Goal: Task Accomplishment & Management: Use online tool/utility

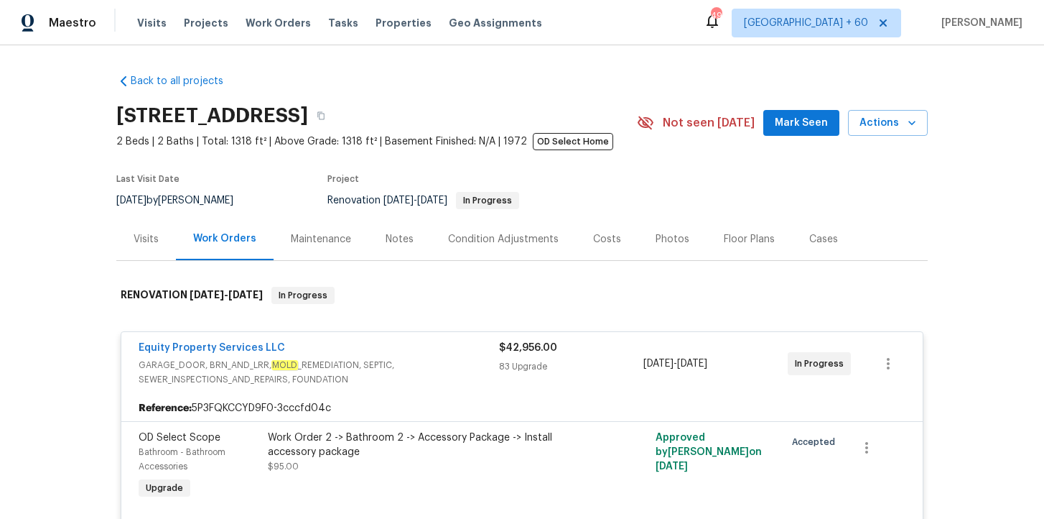
scroll to position [8993, 0]
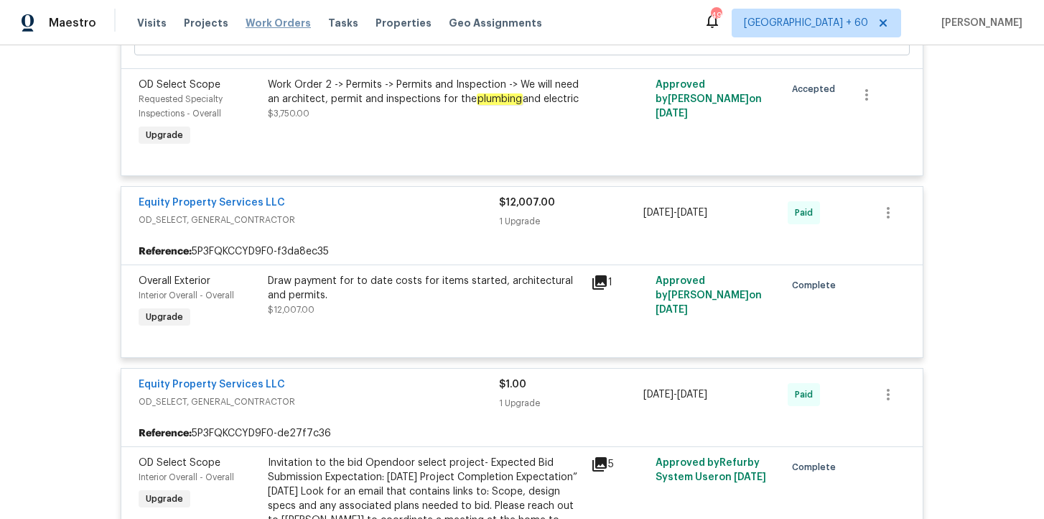
click at [272, 27] on span "Work Orders" at bounding box center [278, 23] width 65 height 14
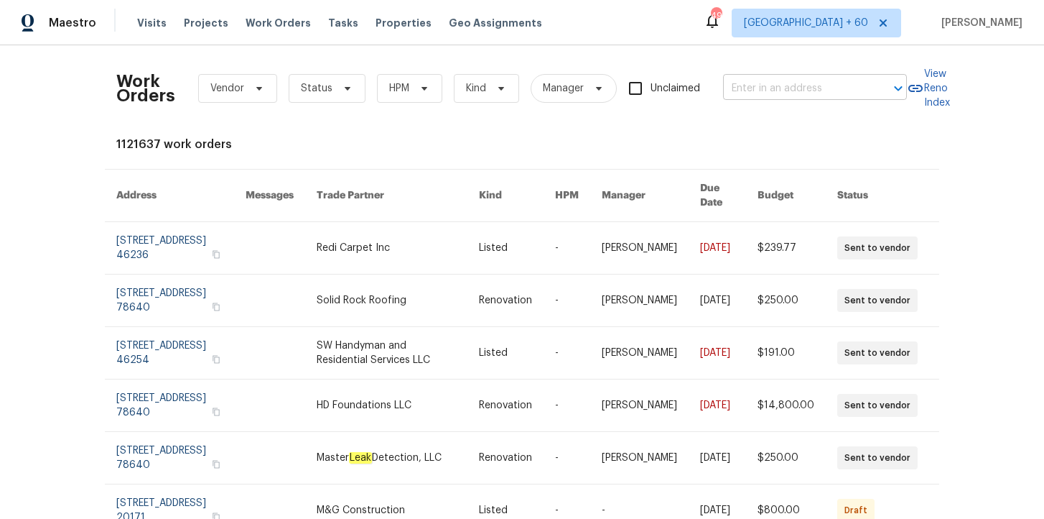
click at [777, 87] on input "text" at bounding box center [795, 89] width 144 height 22
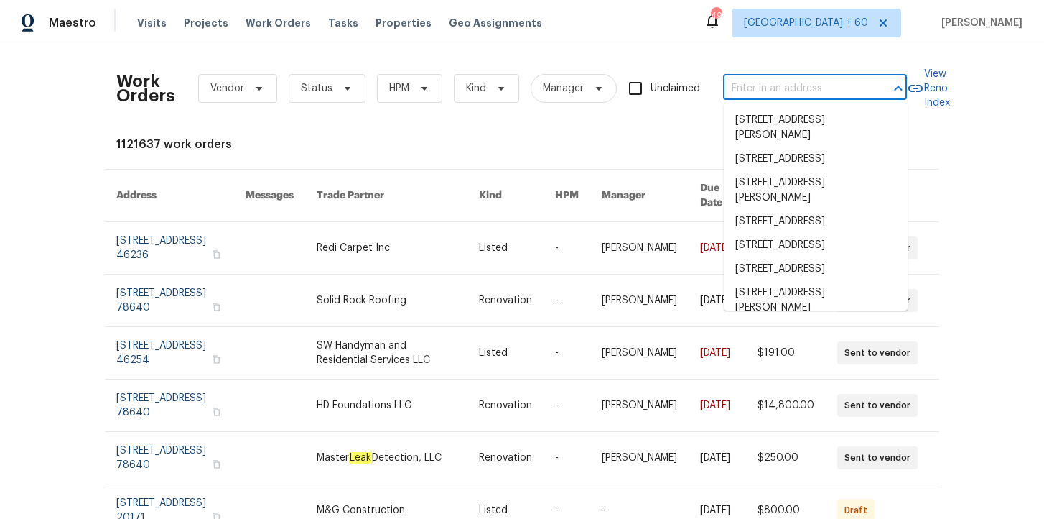
paste input "[STREET_ADDRESS][PERSON_NAME]"
type input "[STREET_ADDRESS][PERSON_NAME]"
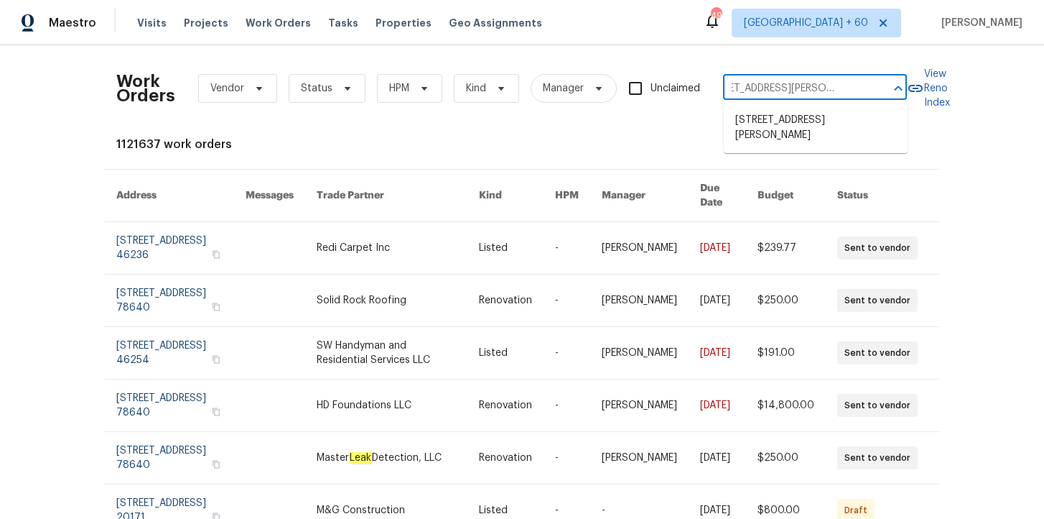
click at [783, 124] on li "[STREET_ADDRESS][PERSON_NAME]" at bounding box center [816, 127] width 184 height 39
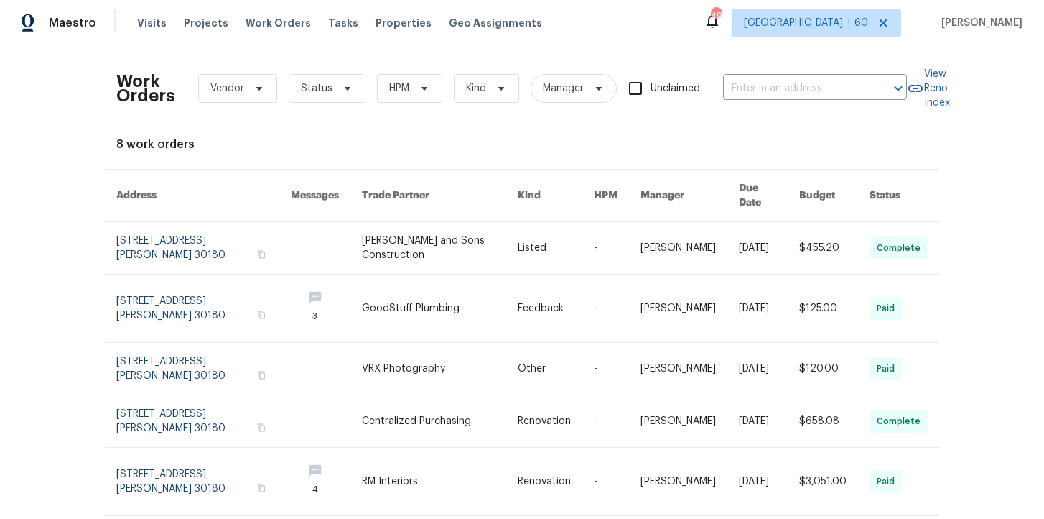
type input "[STREET_ADDRESS][PERSON_NAME]"
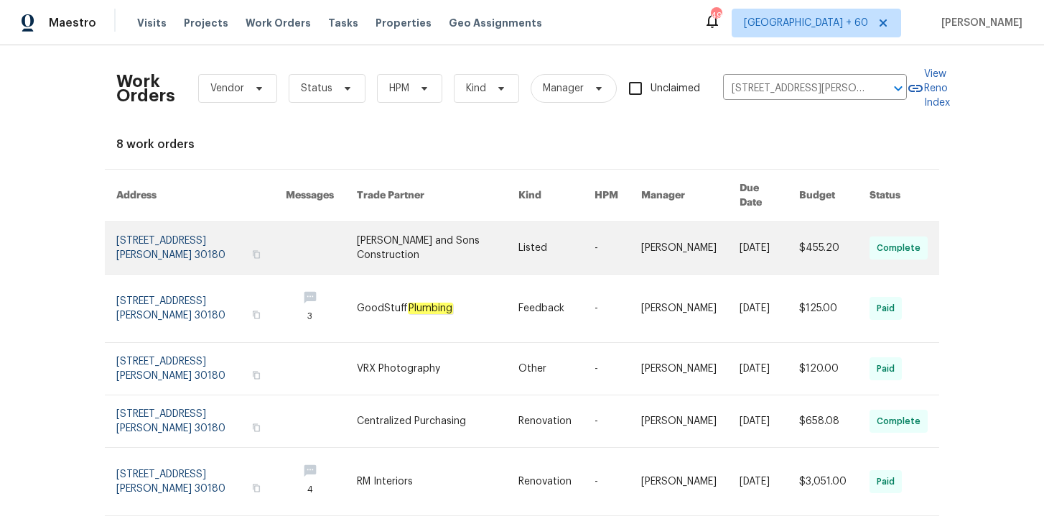
click at [165, 230] on link at bounding box center [201, 248] width 170 height 52
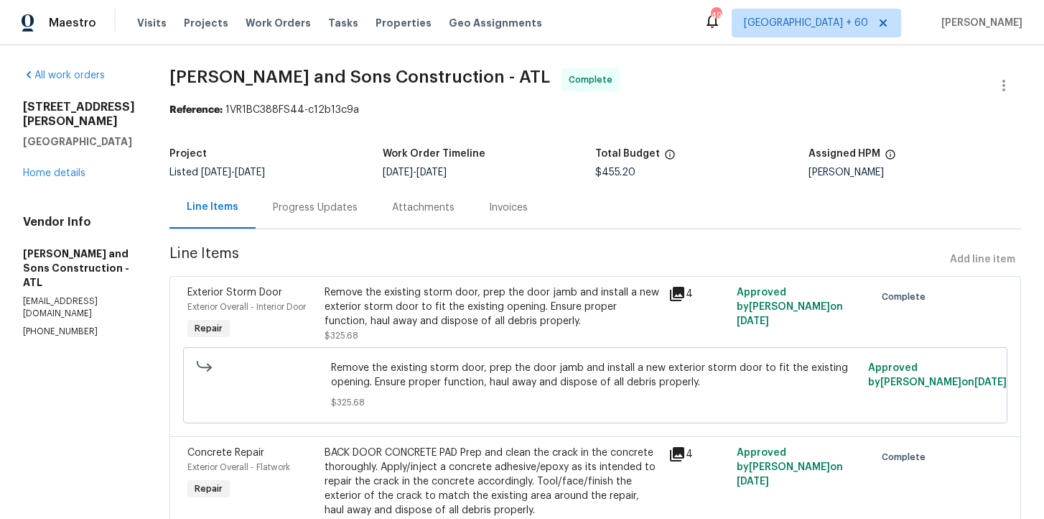
scroll to position [78, 0]
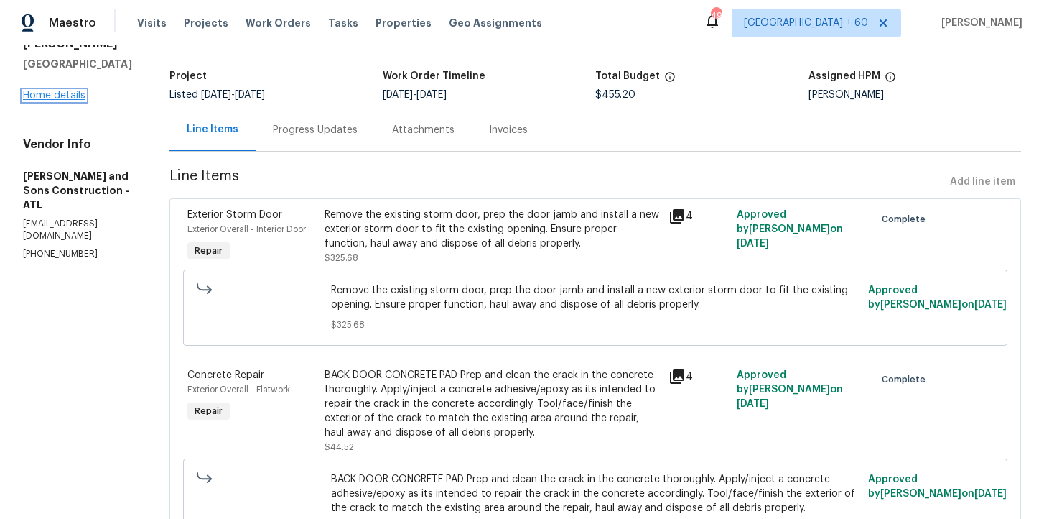
click at [75, 91] on link "Home details" at bounding box center [54, 96] width 62 height 10
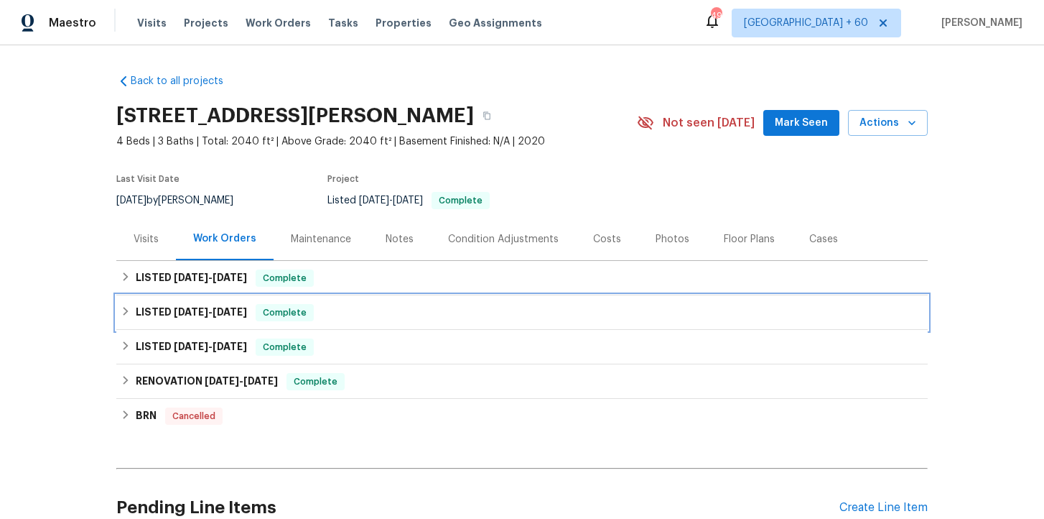
click at [400, 317] on div "LISTED [DATE] - [DATE] Complete" at bounding box center [522, 312] width 803 height 17
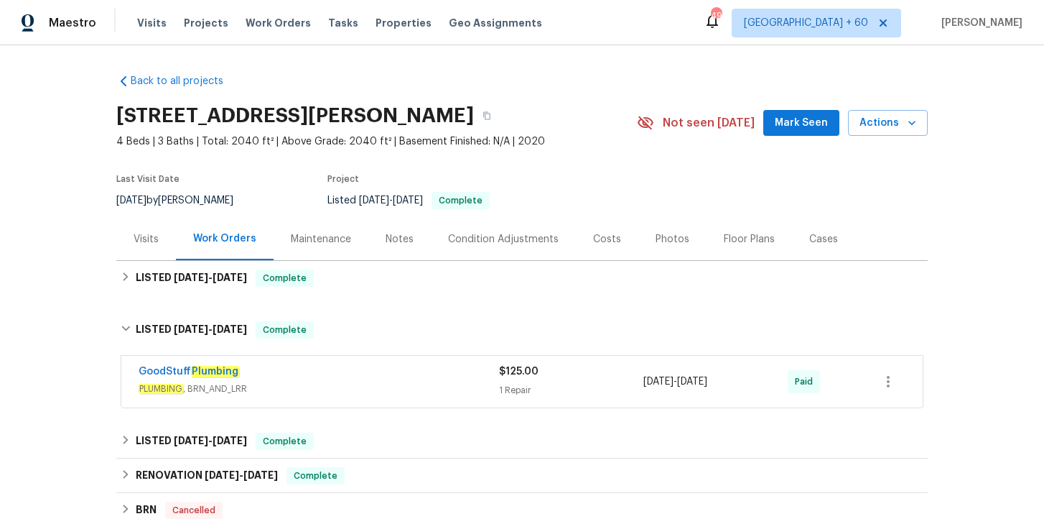
click at [421, 383] on span "PLUMBING , BRN_AND_LRR" at bounding box center [319, 388] width 361 height 14
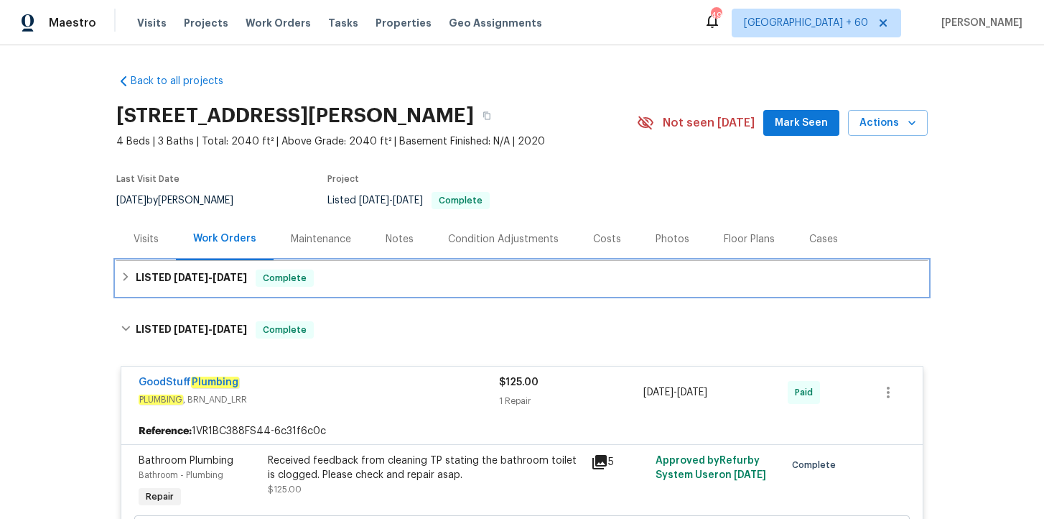
click at [402, 277] on div "LISTED [DATE] - [DATE] Complete" at bounding box center [522, 277] width 803 height 17
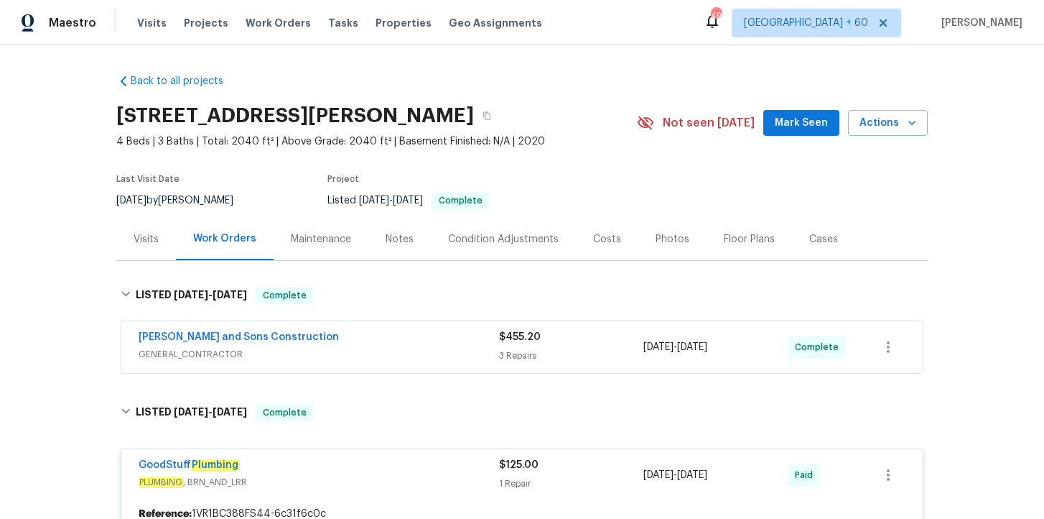
click at [414, 365] on div "[PERSON_NAME] and Sons Construction GENERAL_CONTRACTOR $455.20 3 Repairs [DATE]…" at bounding box center [522, 347] width 802 height 52
click at [410, 347] on span "GENERAL_CONTRACTOR" at bounding box center [319, 354] width 361 height 14
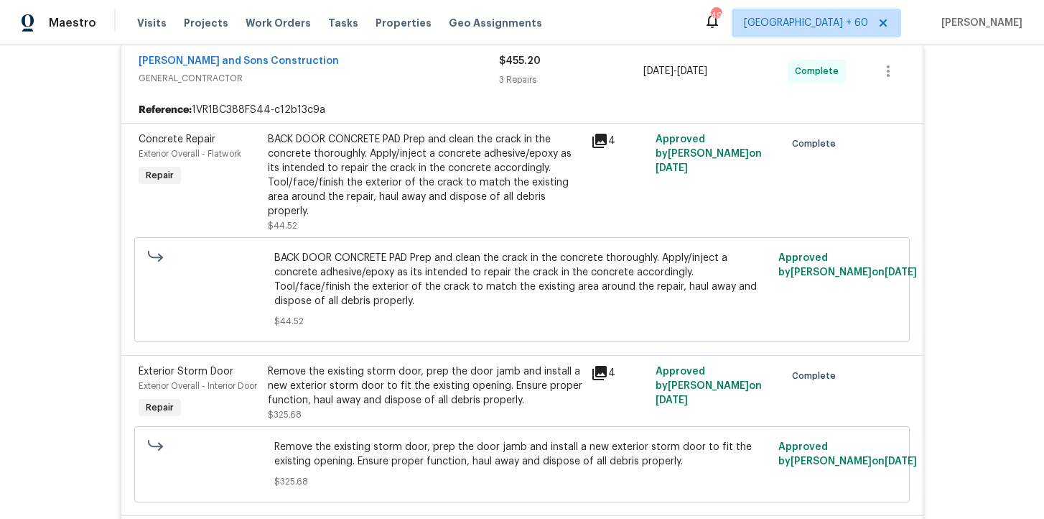
scroll to position [289, 0]
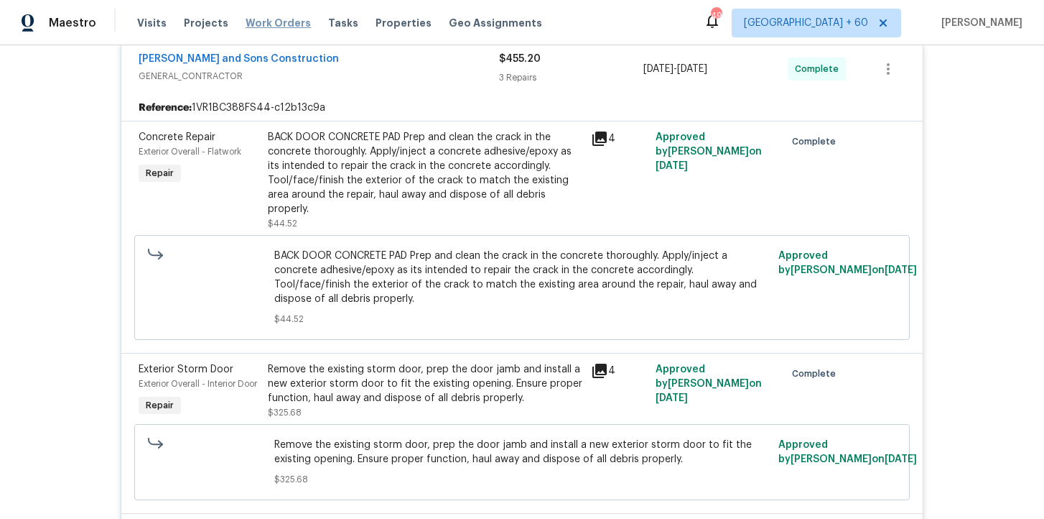
click at [268, 22] on span "Work Orders" at bounding box center [278, 23] width 65 height 14
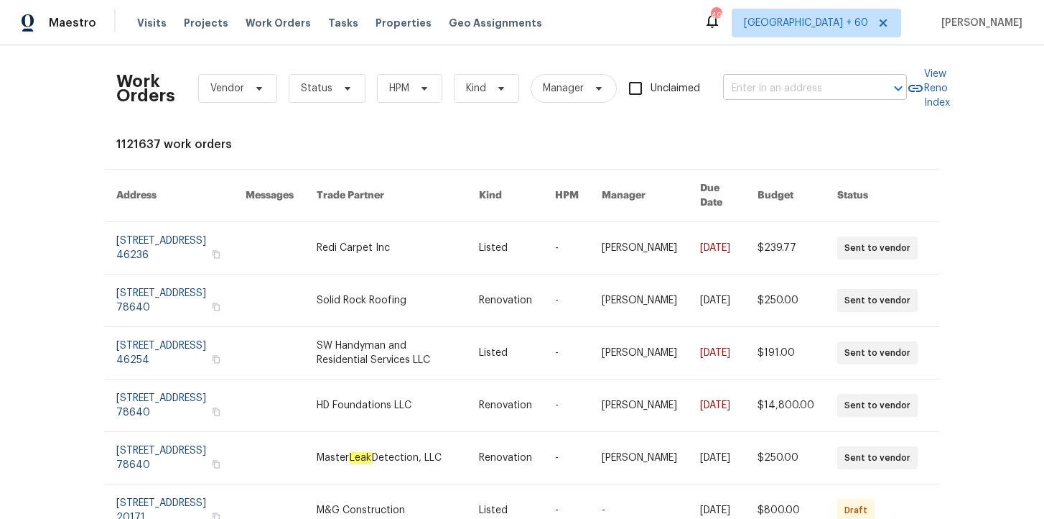
click at [746, 85] on input "text" at bounding box center [795, 89] width 144 height 22
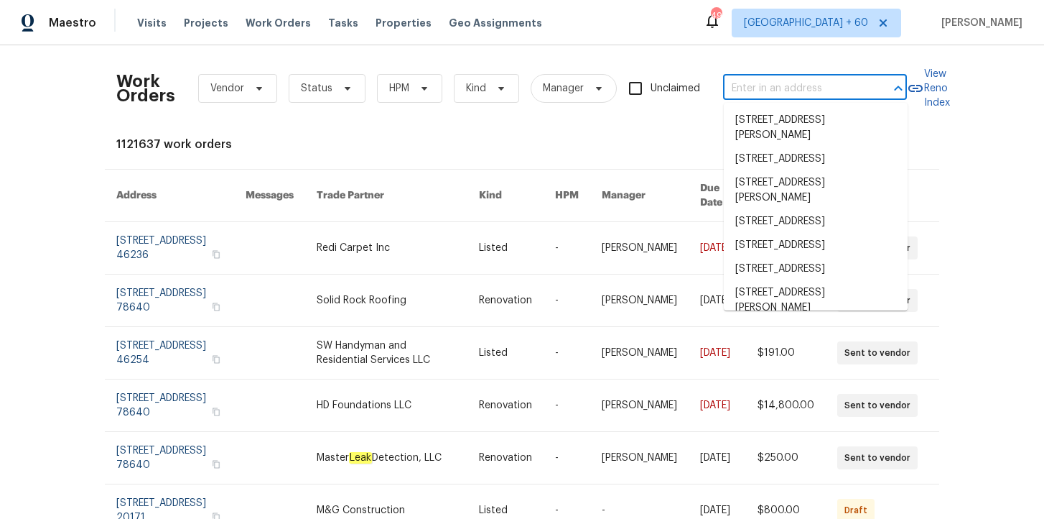
paste input "[STREET_ADDRESS][PERSON_NAME]"
type input "[STREET_ADDRESS][PERSON_NAME]"
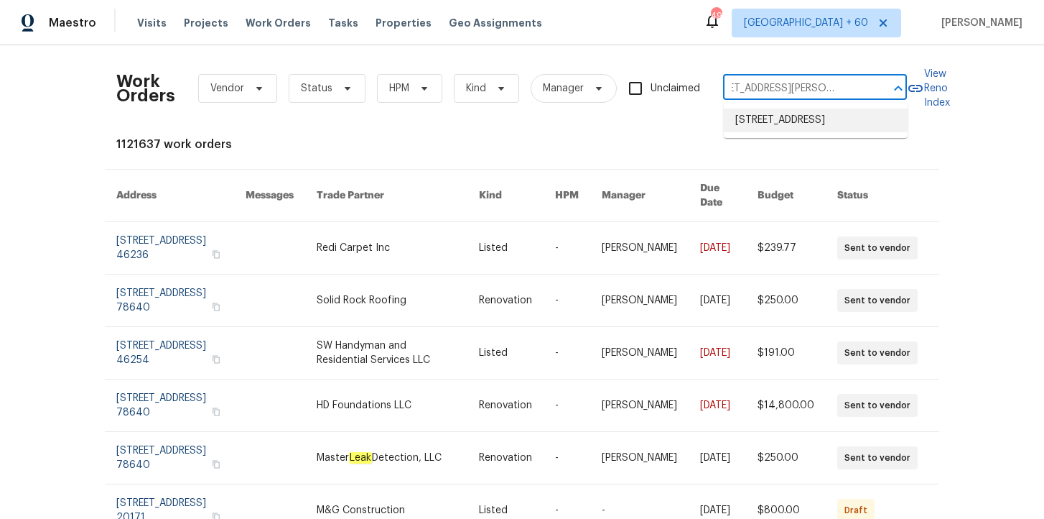
click at [786, 120] on li "[STREET_ADDRESS]" at bounding box center [816, 120] width 184 height 24
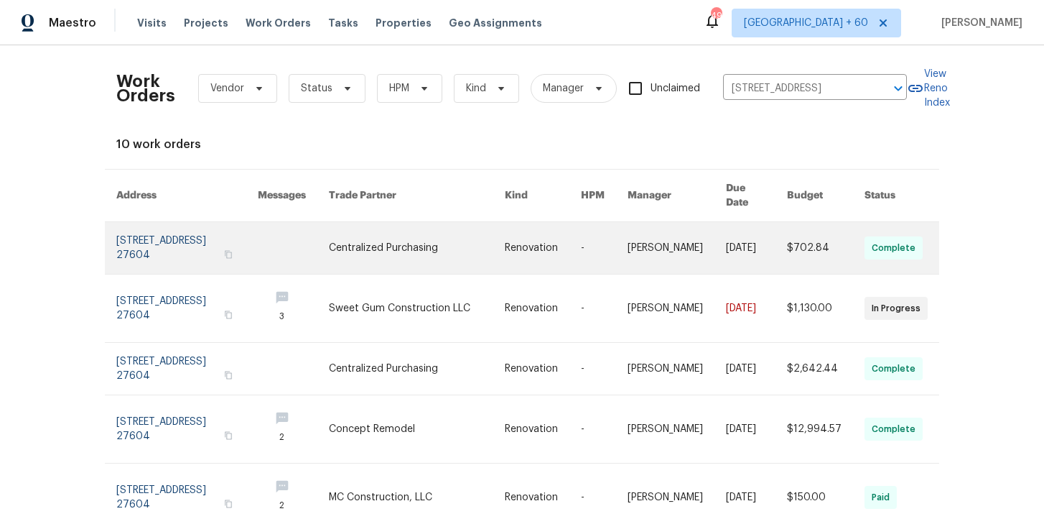
click at [204, 226] on link at bounding box center [186, 248] width 141 height 52
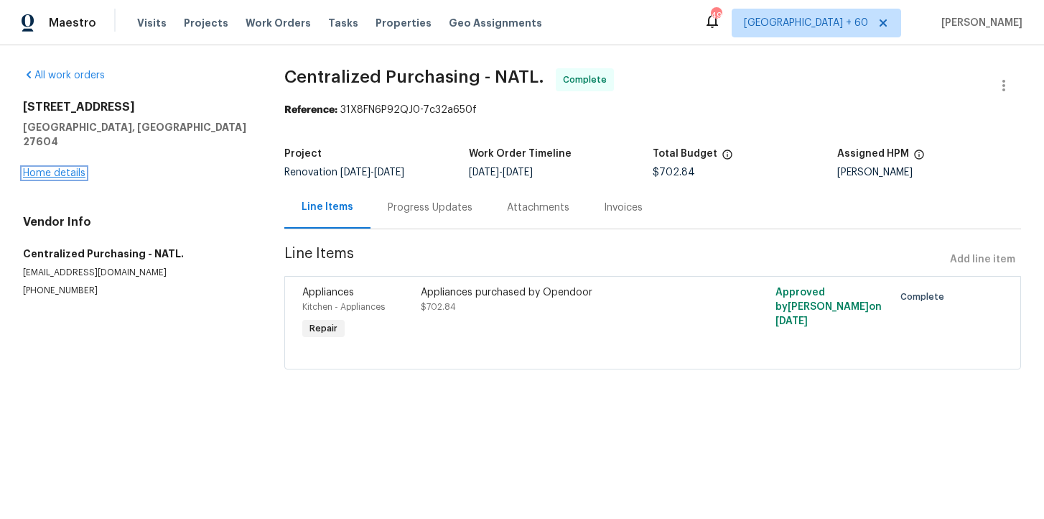
click at [74, 168] on link "Home details" at bounding box center [54, 173] width 62 height 10
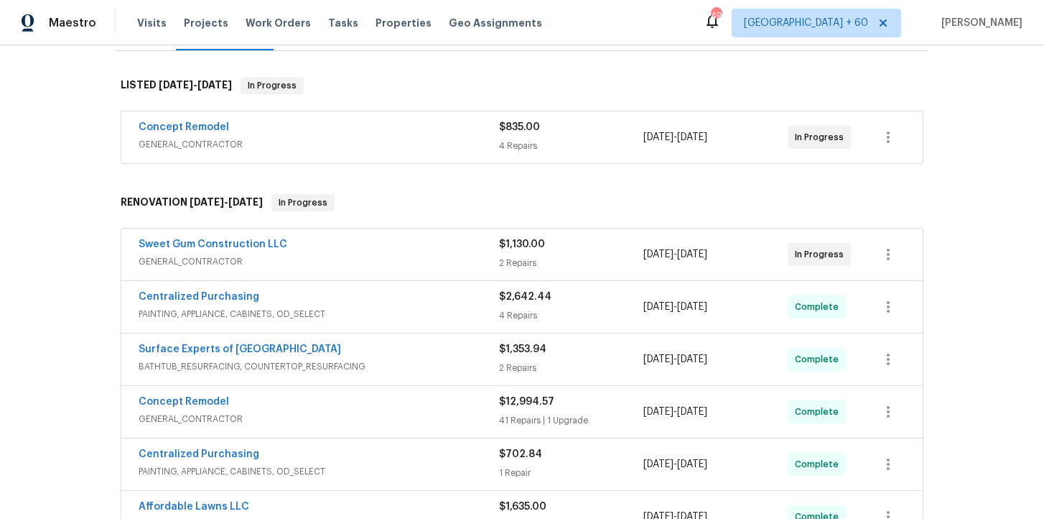
scroll to position [244, 0]
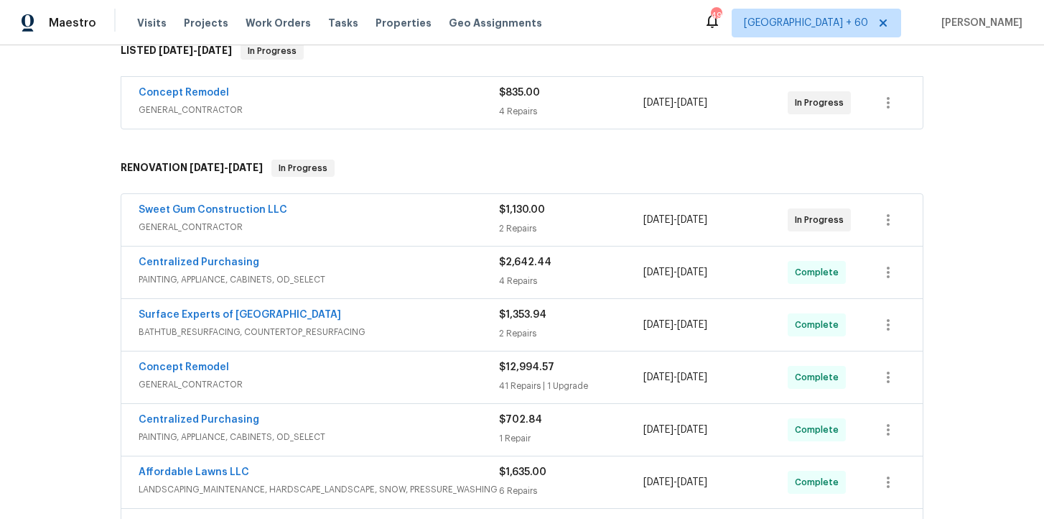
click at [437, 108] on span "GENERAL_CONTRACTOR" at bounding box center [319, 110] width 361 height 14
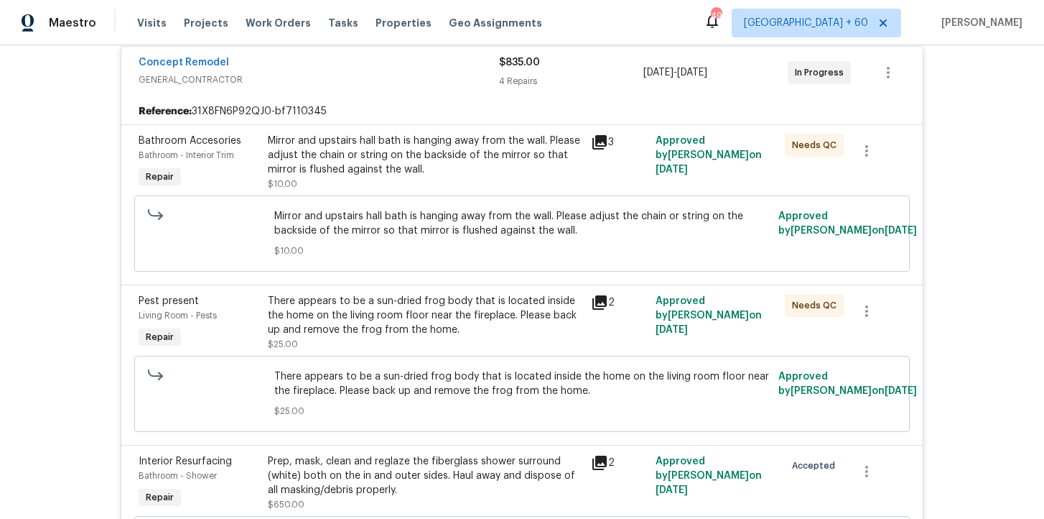
scroll to position [294, 0]
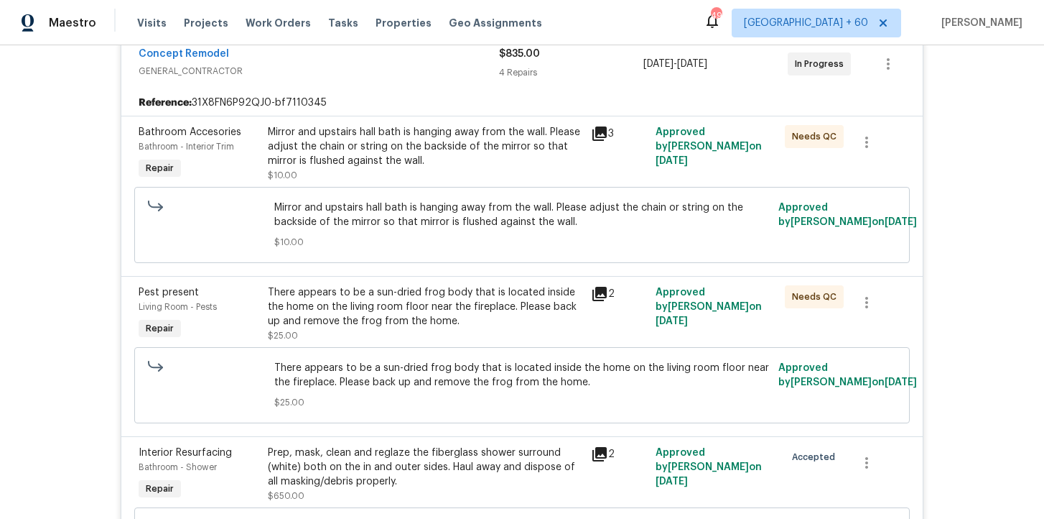
click at [373, 301] on div "There appears to be a sun-dried frog body that is located inside the home on th…" at bounding box center [425, 306] width 315 height 43
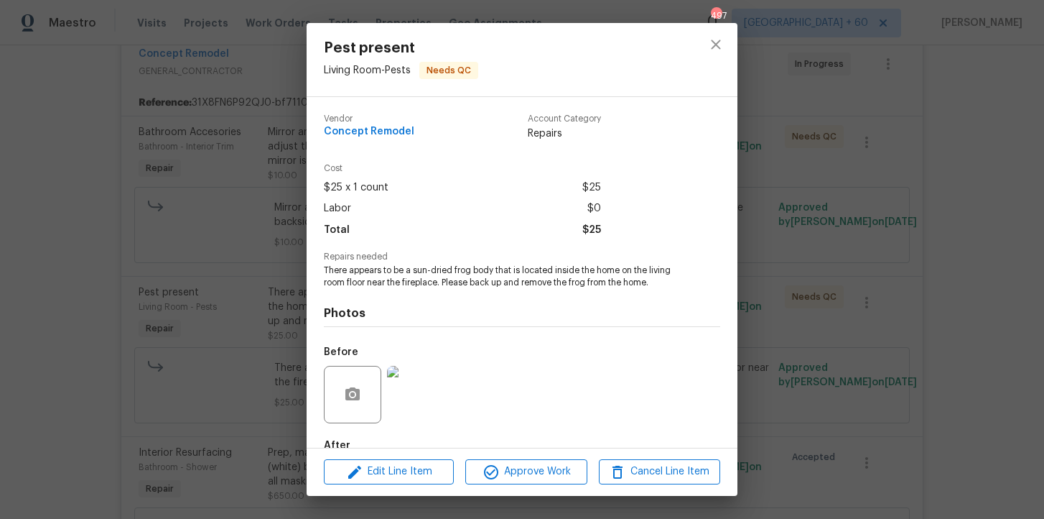
click at [391, 136] on span "Concept Remodel" at bounding box center [369, 131] width 91 height 11
copy span "Concept Remodel"
click at [861, 311] on div "Pest present Living Room - Pests Needs QC Vendor Concept Remodel Account Catego…" at bounding box center [522, 259] width 1044 height 519
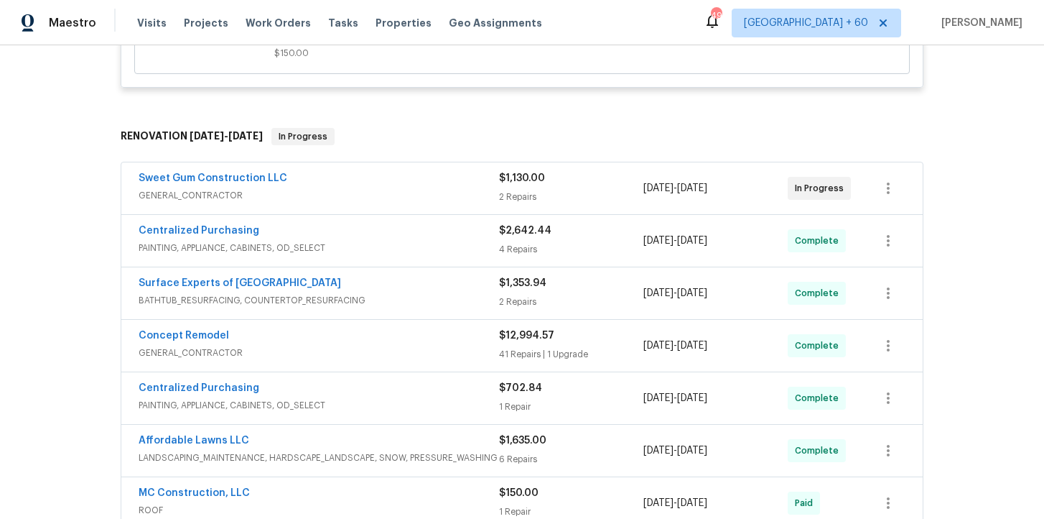
scroll to position [1047, 0]
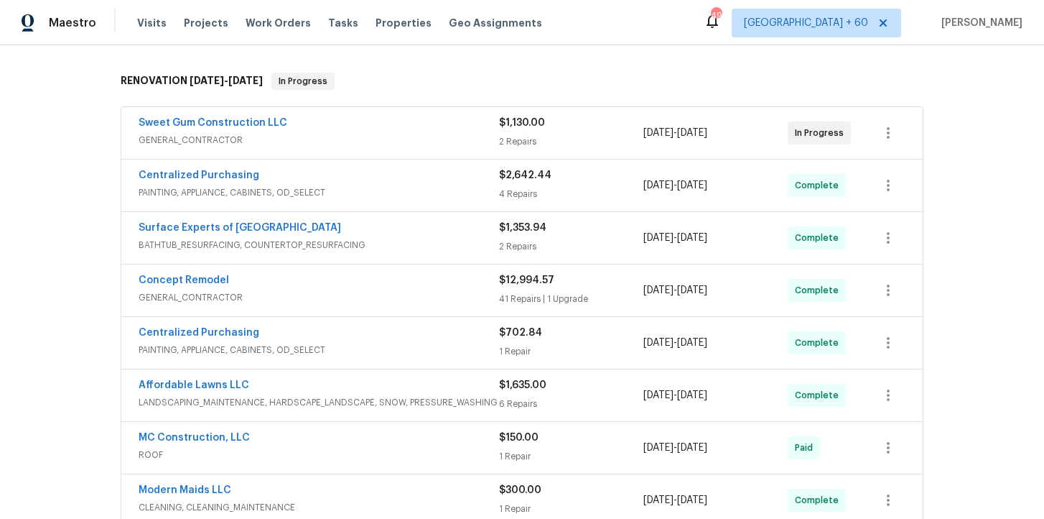
click at [439, 144] on span "GENERAL_CONTRACTOR" at bounding box center [319, 140] width 361 height 14
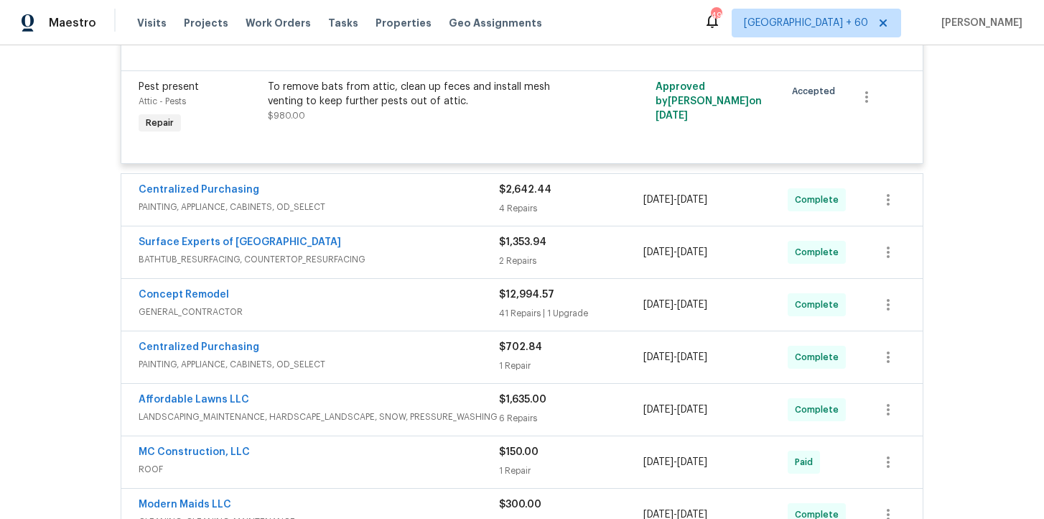
scroll to position [1402, 0]
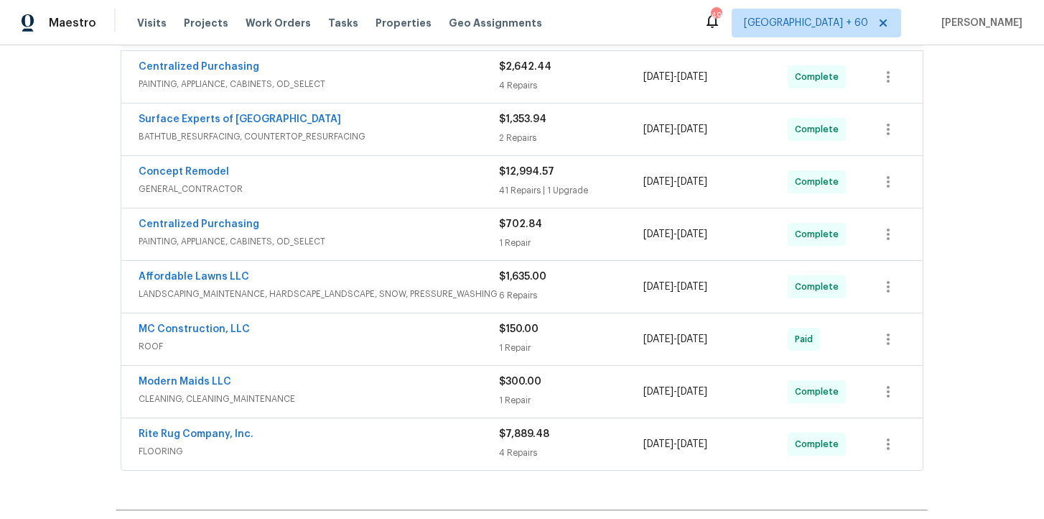
click at [430, 453] on span "FLOORING" at bounding box center [319, 451] width 361 height 14
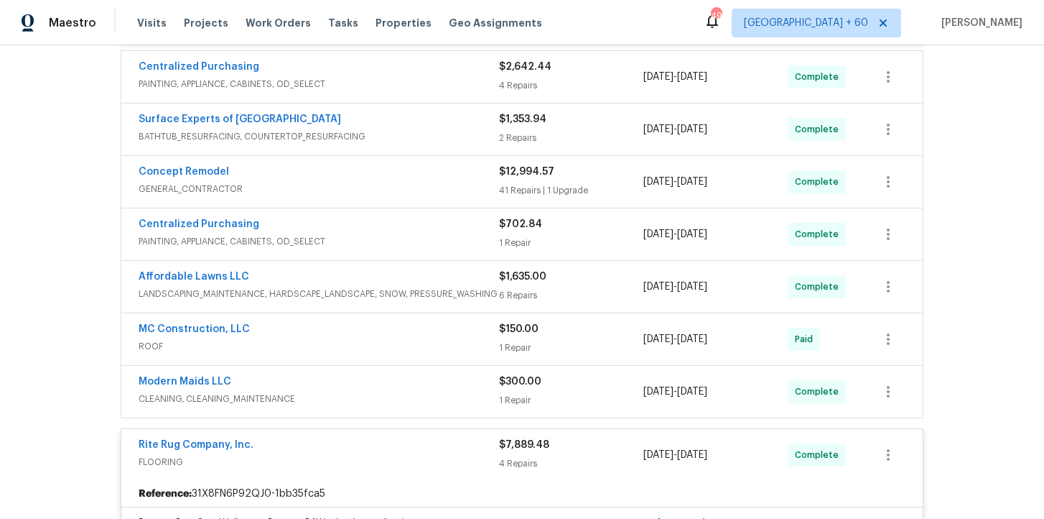
click at [437, 132] on span "BATHTUB_RESURFACING, COUNTERTOP_RESURFACING" at bounding box center [319, 136] width 361 height 14
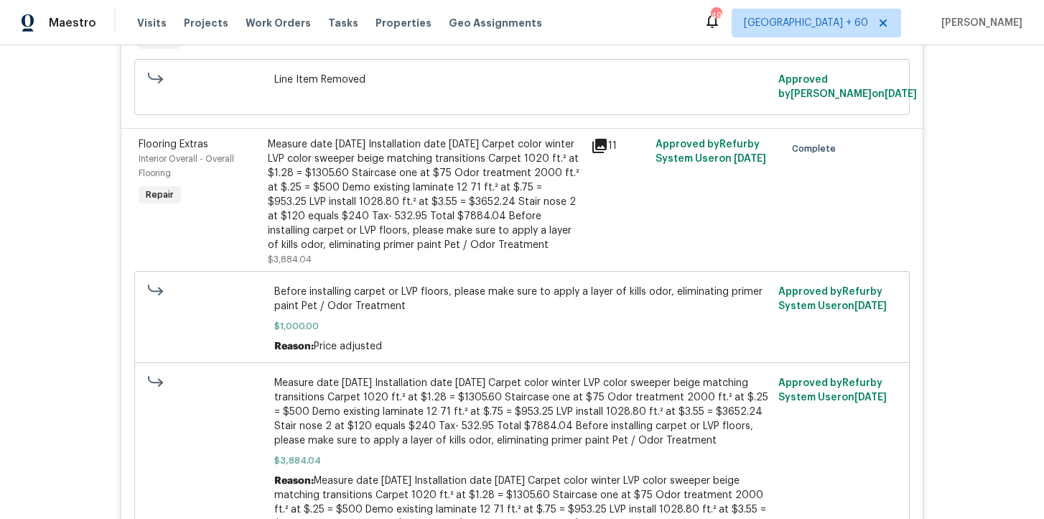
scroll to position [2467, 0]
